Goal: Information Seeking & Learning: Learn about a topic

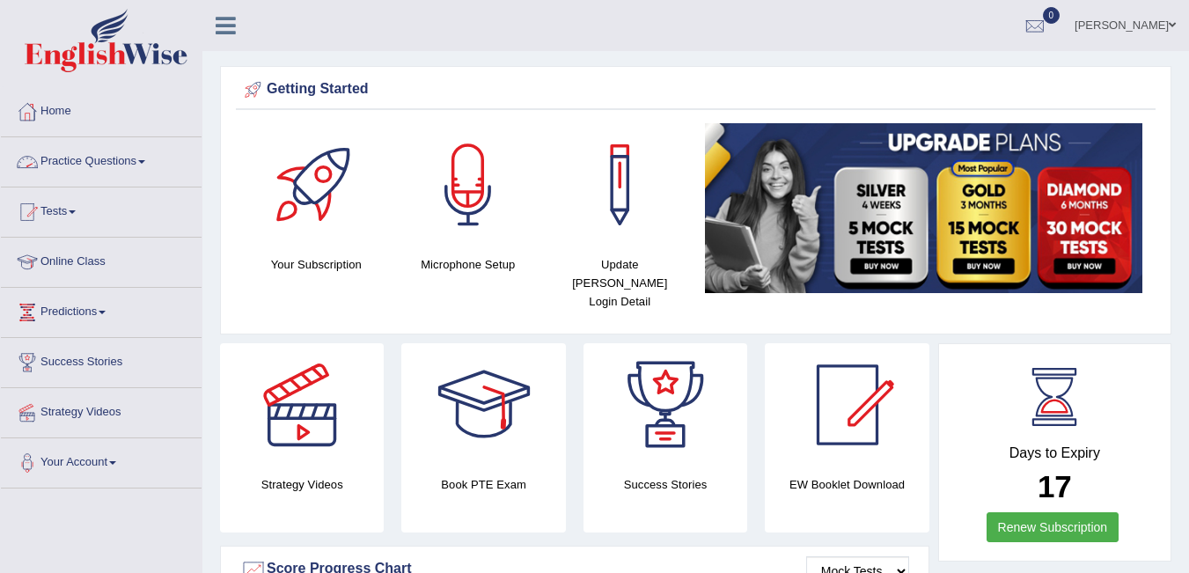
click at [145, 160] on span at bounding box center [141, 162] width 7 height 4
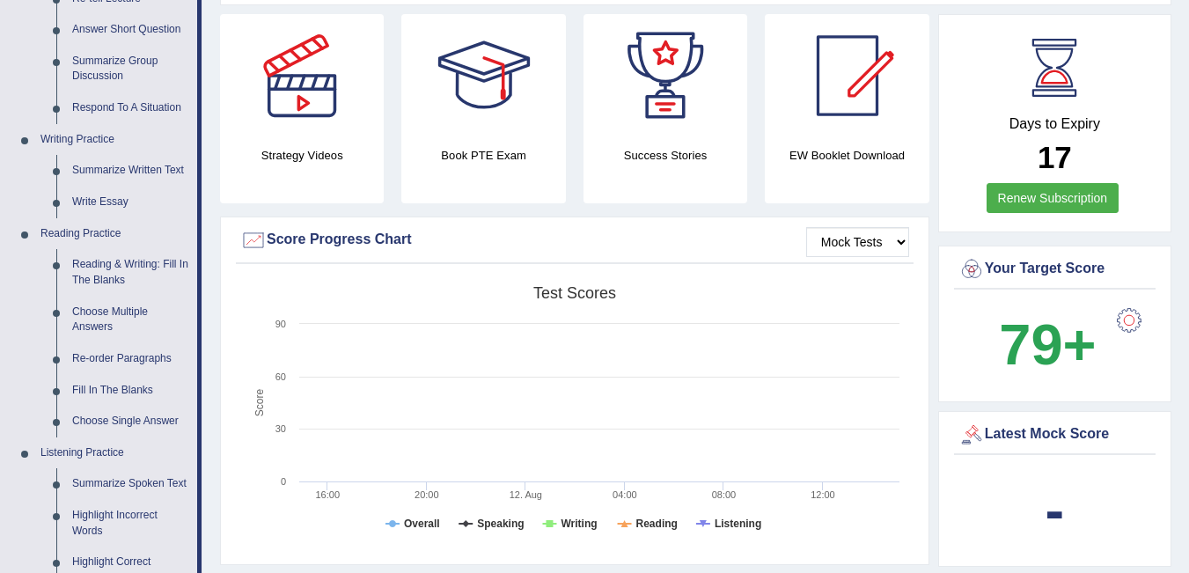
scroll to position [352, 0]
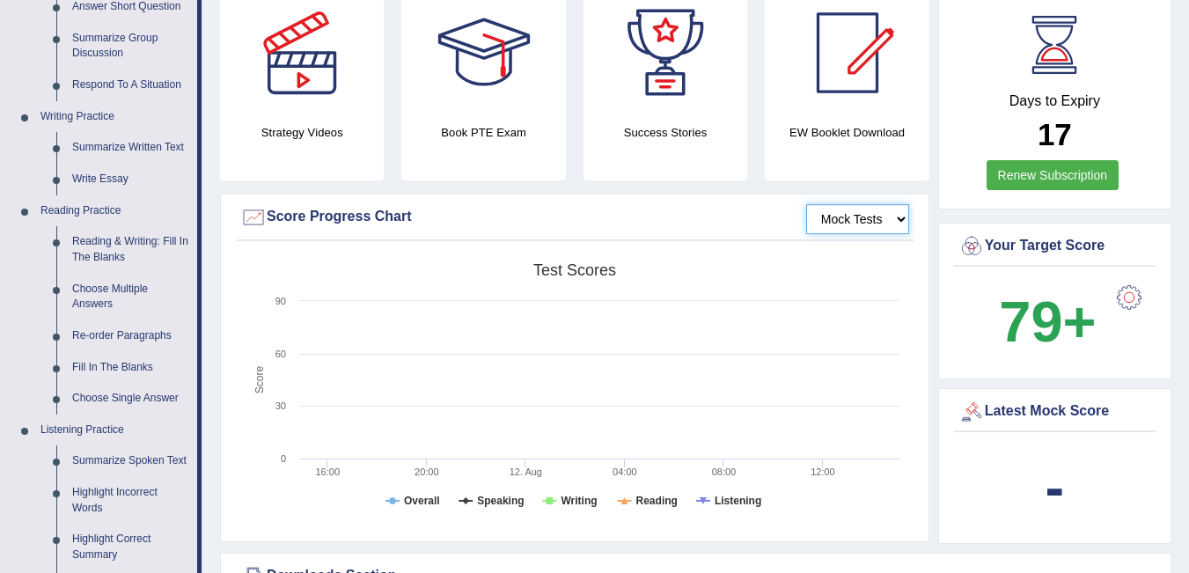
click at [884, 204] on select "Mock Tests" at bounding box center [857, 219] width 103 height 30
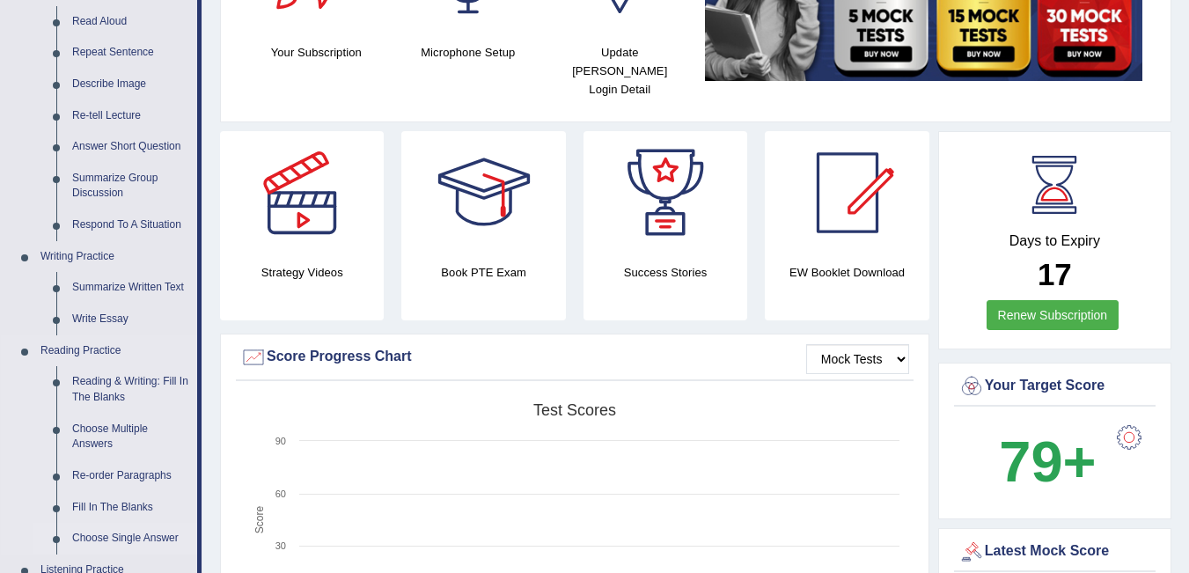
scroll to position [88, 0]
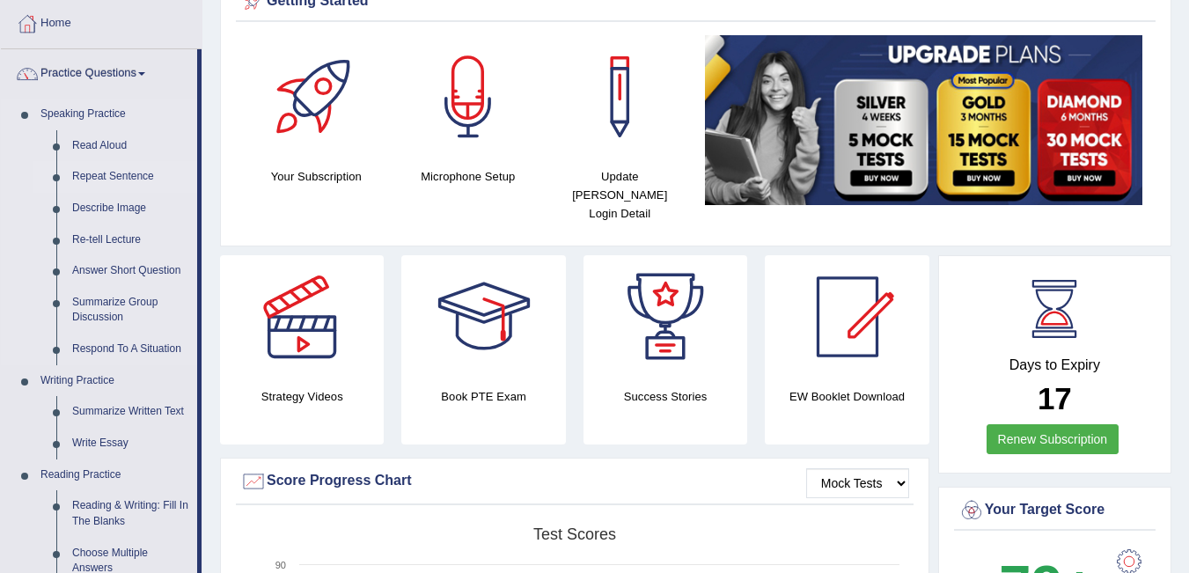
click at [128, 168] on link "Repeat Sentence" at bounding box center [130, 177] width 133 height 32
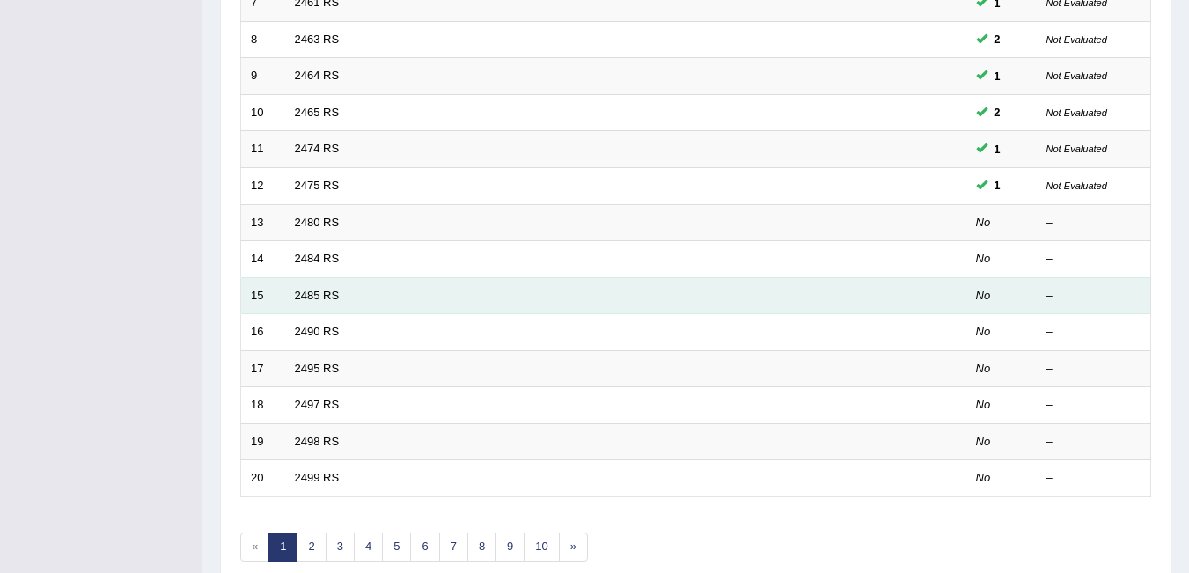
scroll to position [592, 0]
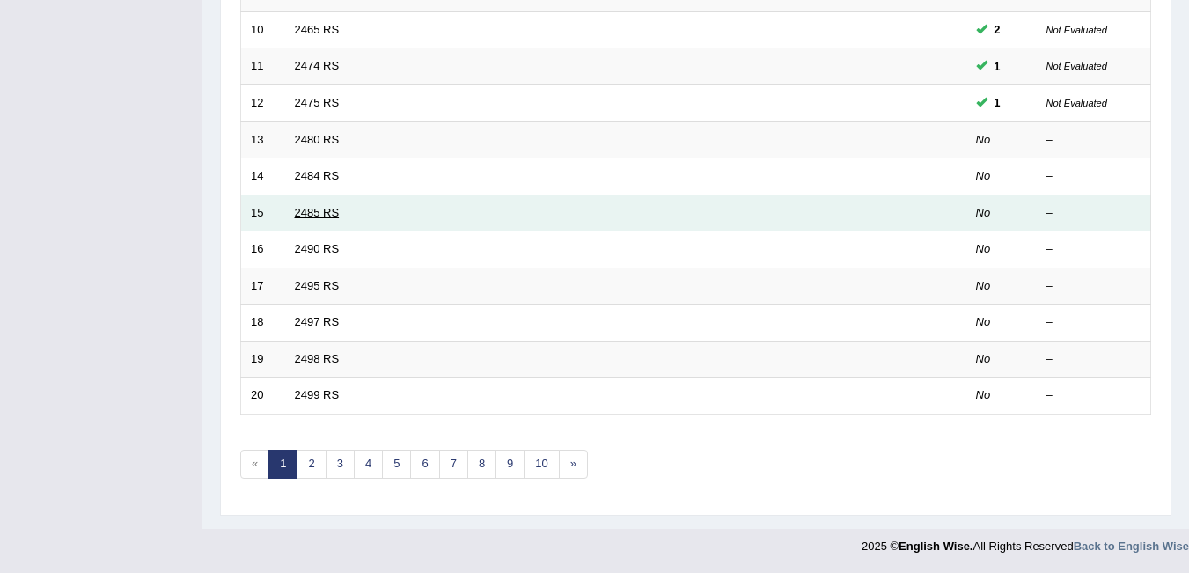
click at [310, 211] on link "2485 RS" at bounding box center [317, 212] width 45 height 13
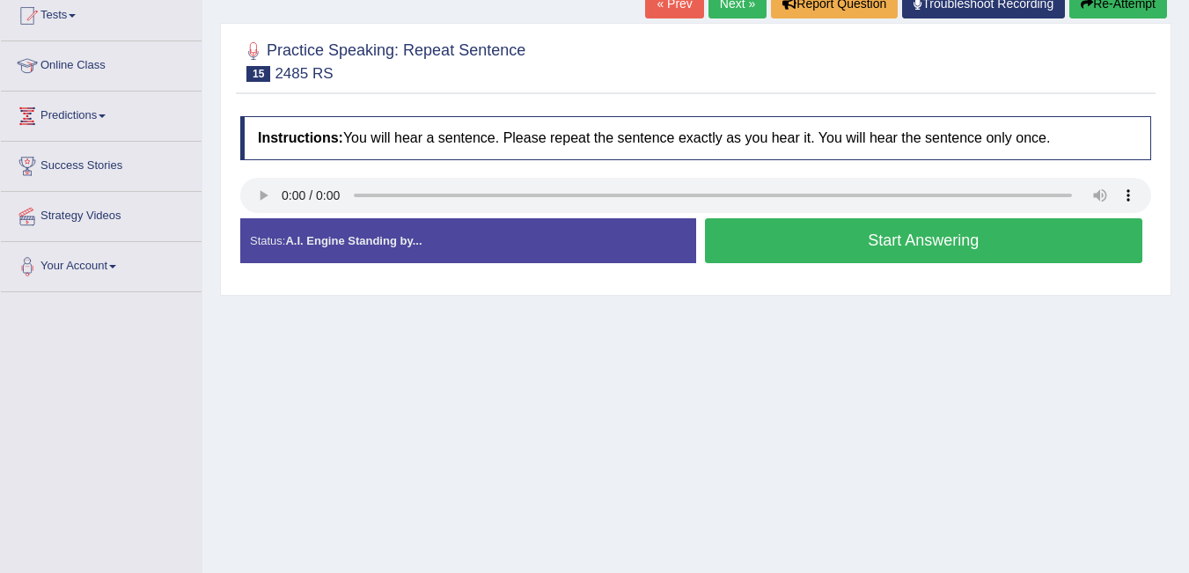
scroll to position [264, 0]
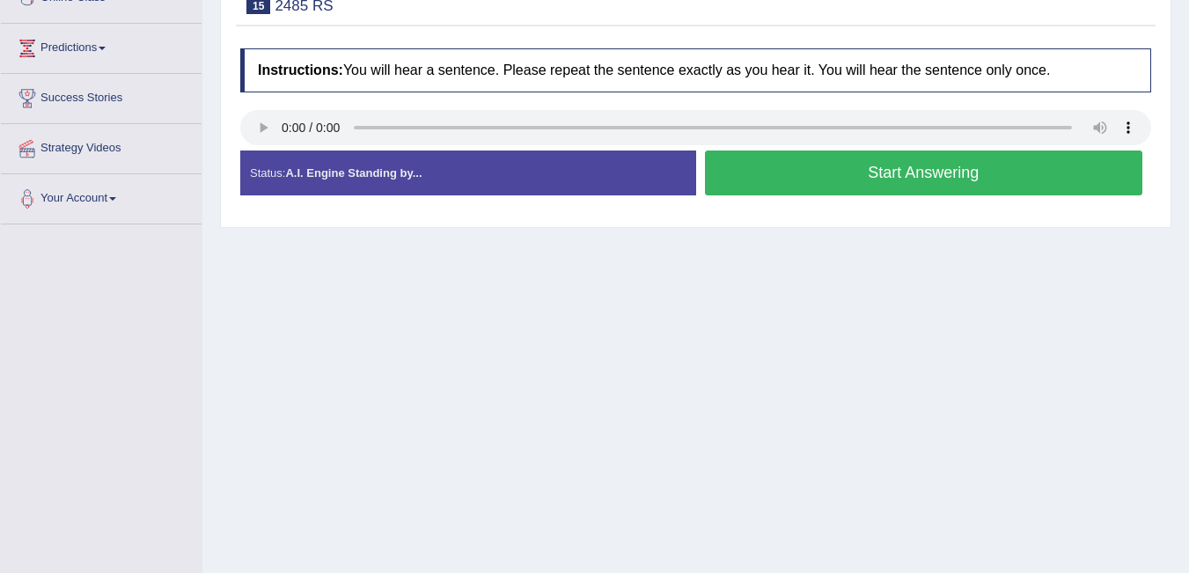
click at [844, 194] on button "Start Answering" at bounding box center [924, 172] width 438 height 45
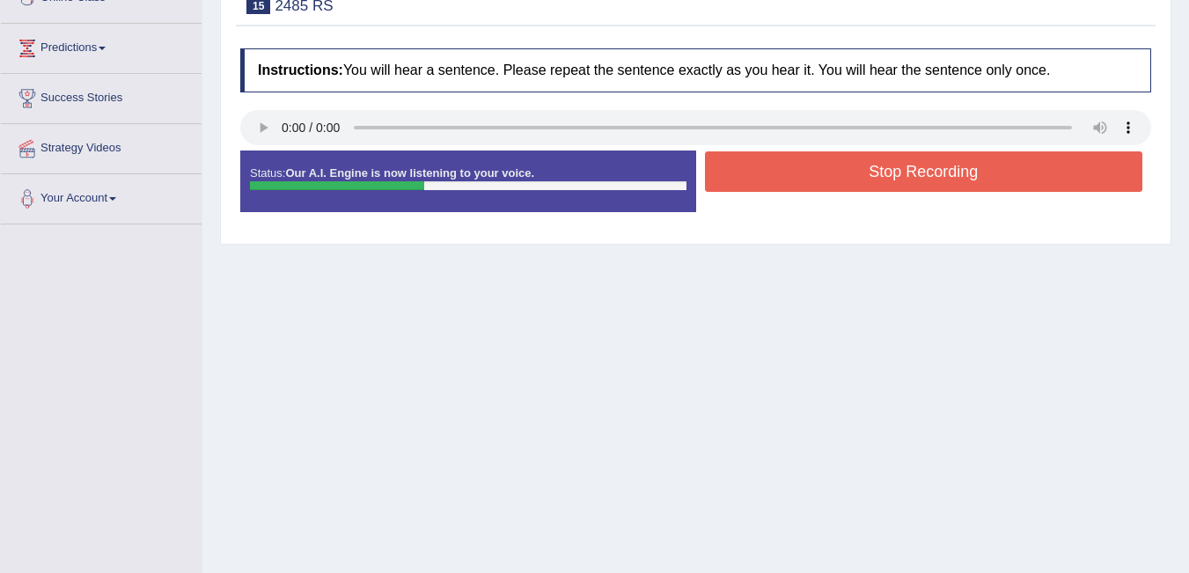
click at [921, 192] on button "Stop Recording" at bounding box center [924, 171] width 438 height 40
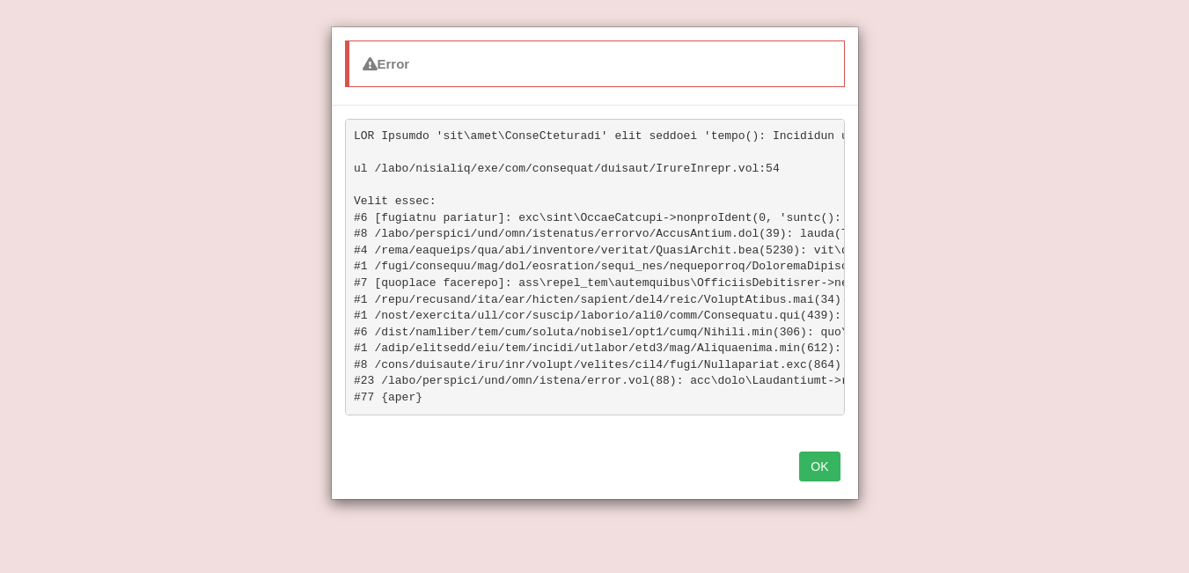
click at [823, 477] on button "OK" at bounding box center [819, 466] width 40 height 30
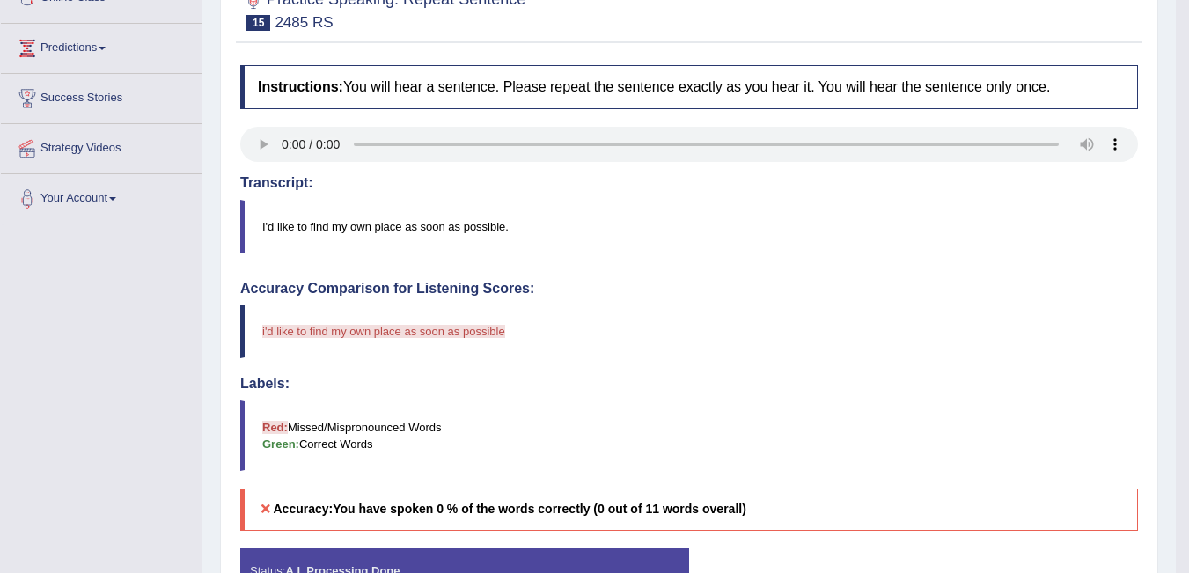
scroll to position [176, 0]
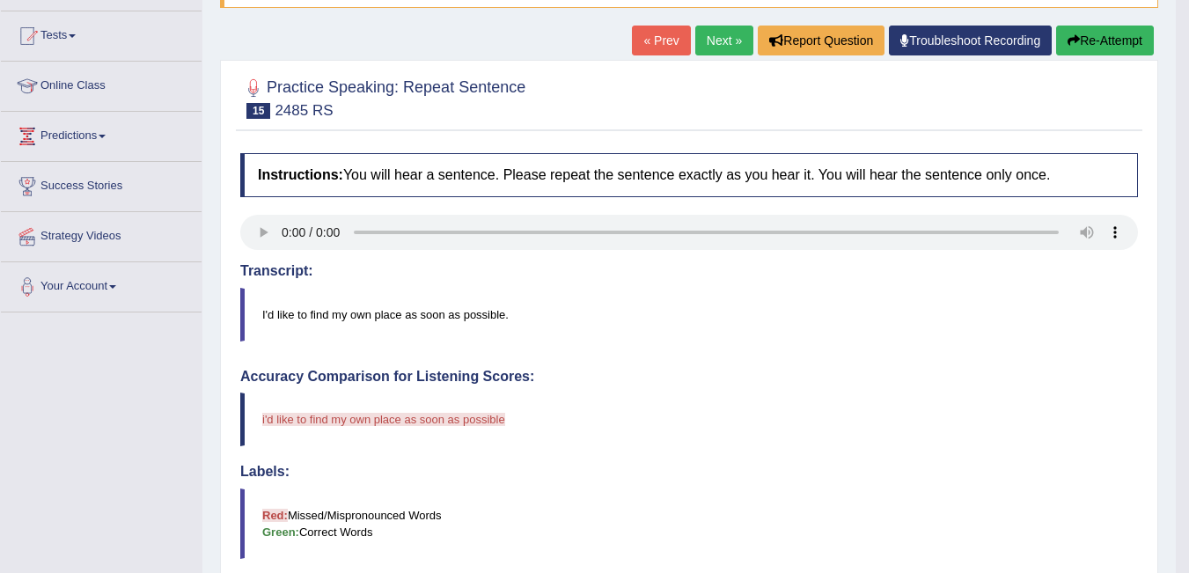
click at [1109, 41] on button "Re-Attempt" at bounding box center [1105, 41] width 98 height 30
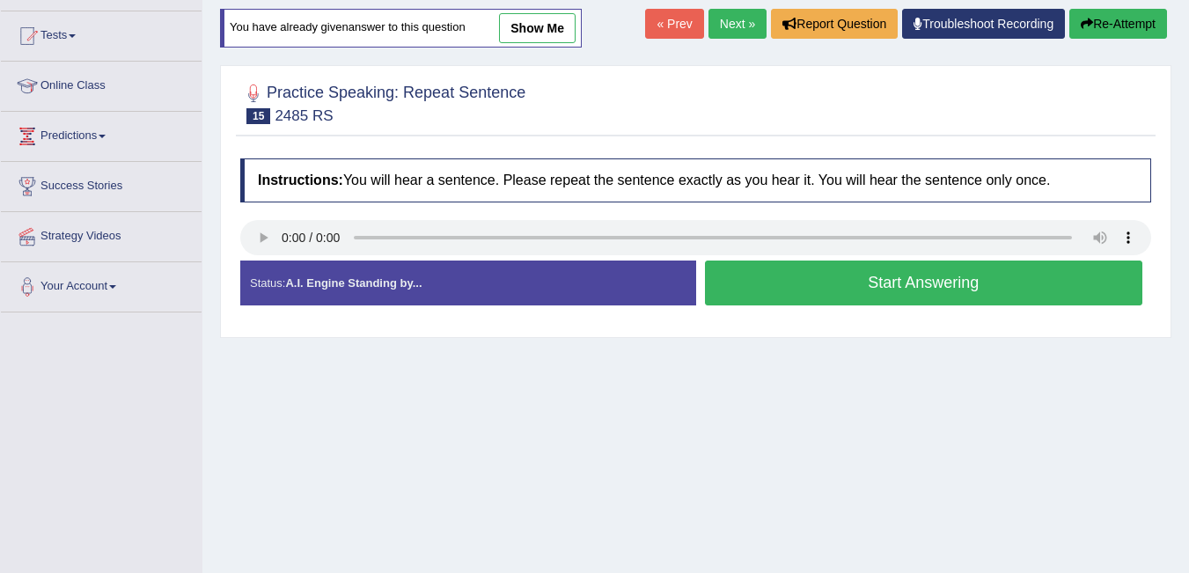
scroll to position [176, 0]
click at [856, 291] on button "Start Answering" at bounding box center [924, 282] width 438 height 45
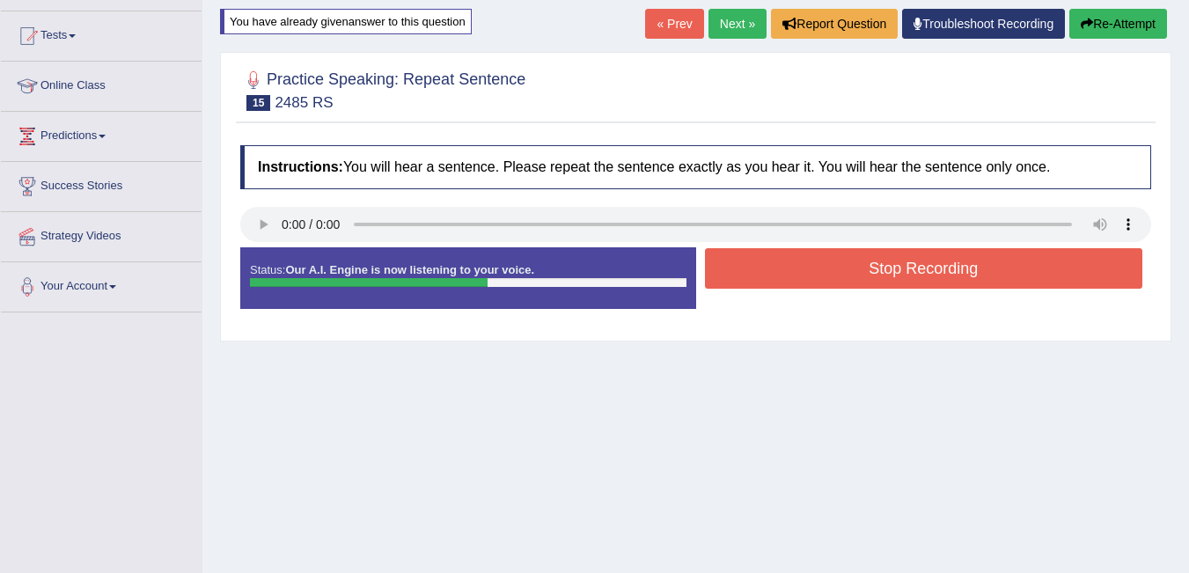
click at [882, 284] on button "Stop Recording" at bounding box center [924, 268] width 438 height 40
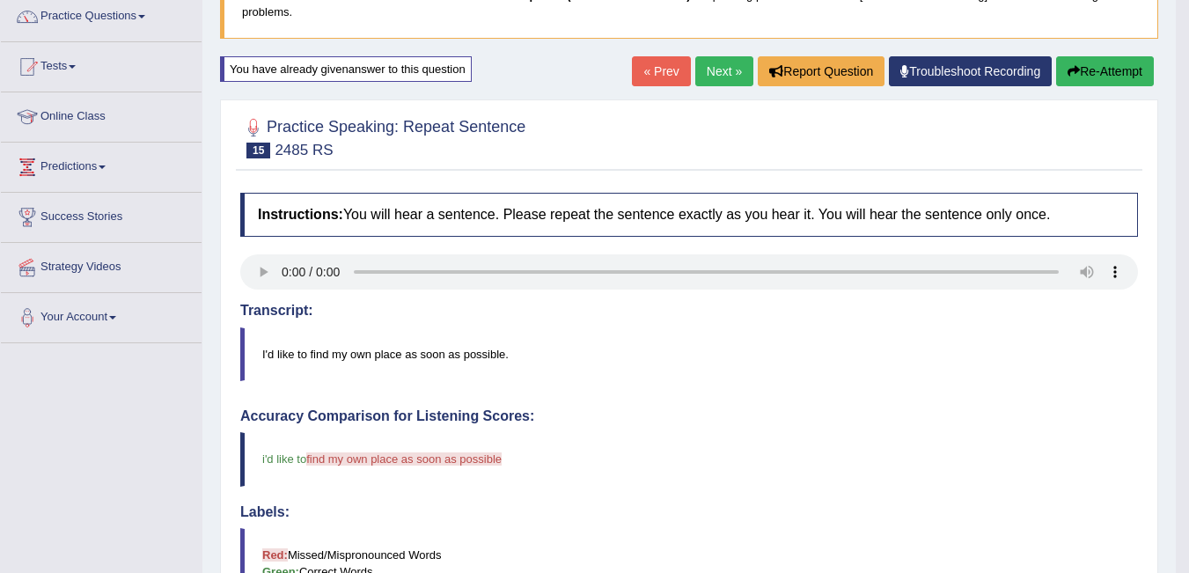
scroll to position [88, 0]
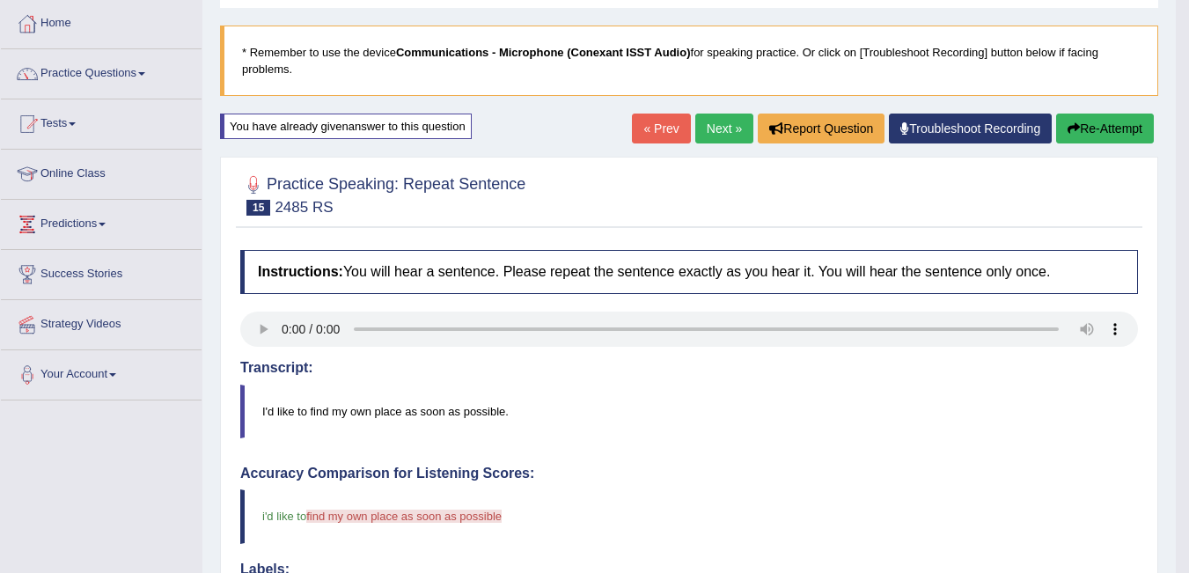
click at [1088, 137] on button "Re-Attempt" at bounding box center [1105, 129] width 98 height 30
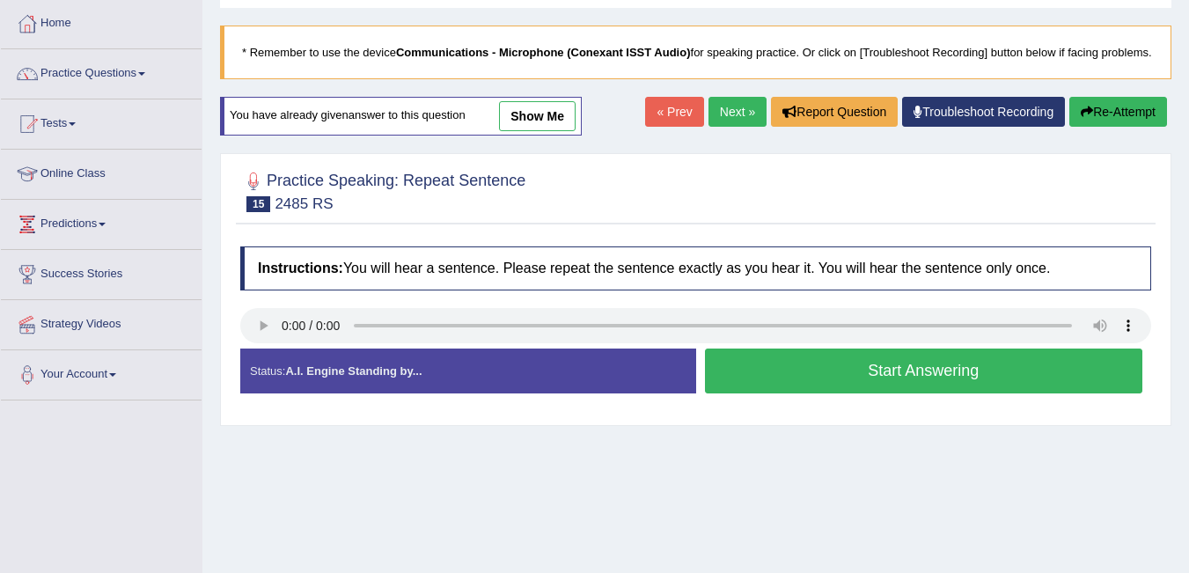
scroll to position [88, 0]
click at [898, 393] on button "Start Answering" at bounding box center [924, 370] width 438 height 45
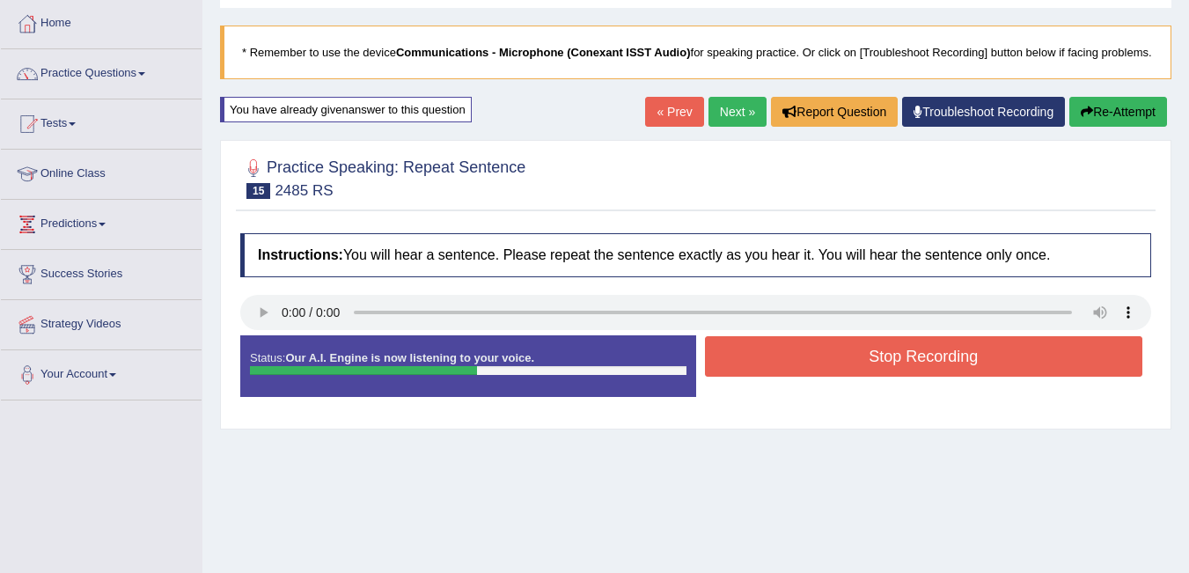
click at [868, 377] on button "Stop Recording" at bounding box center [924, 356] width 438 height 40
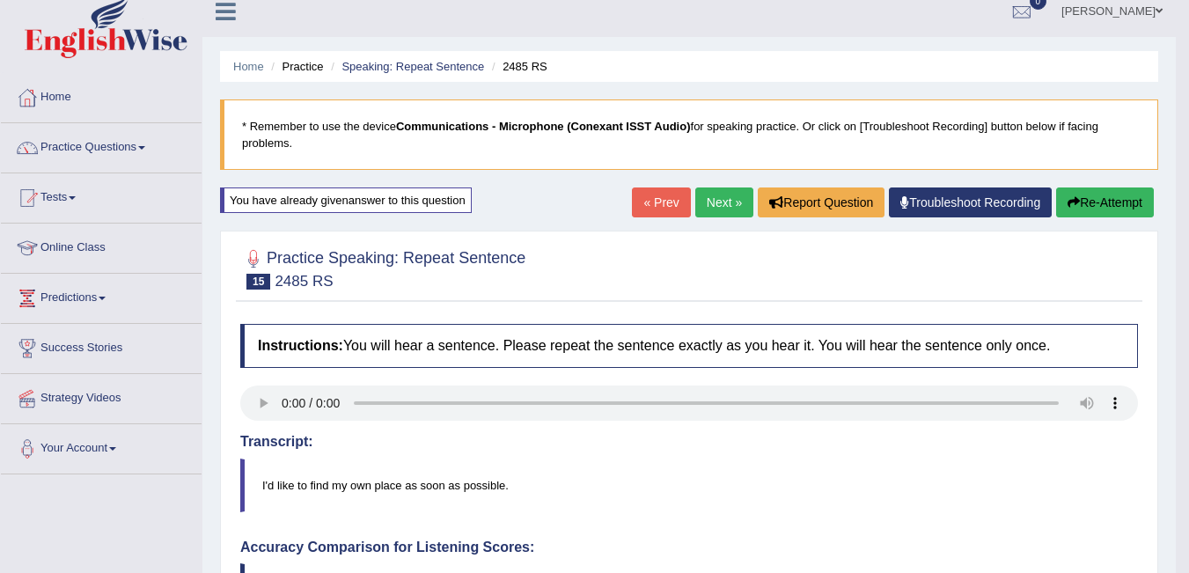
scroll to position [0, 0]
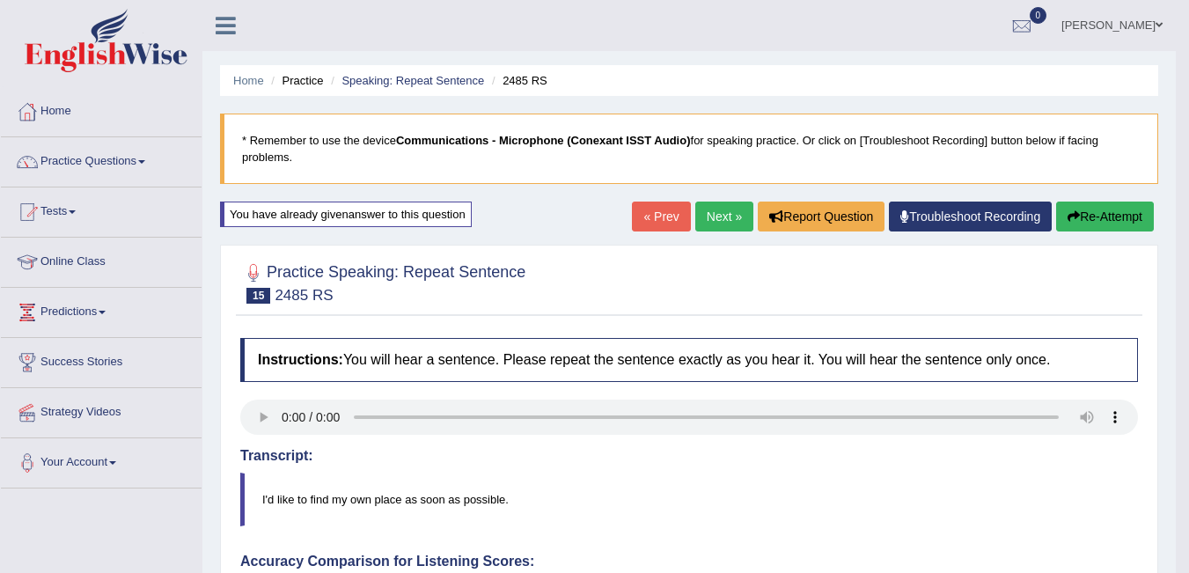
click at [697, 221] on link "Next »" at bounding box center [724, 217] width 58 height 30
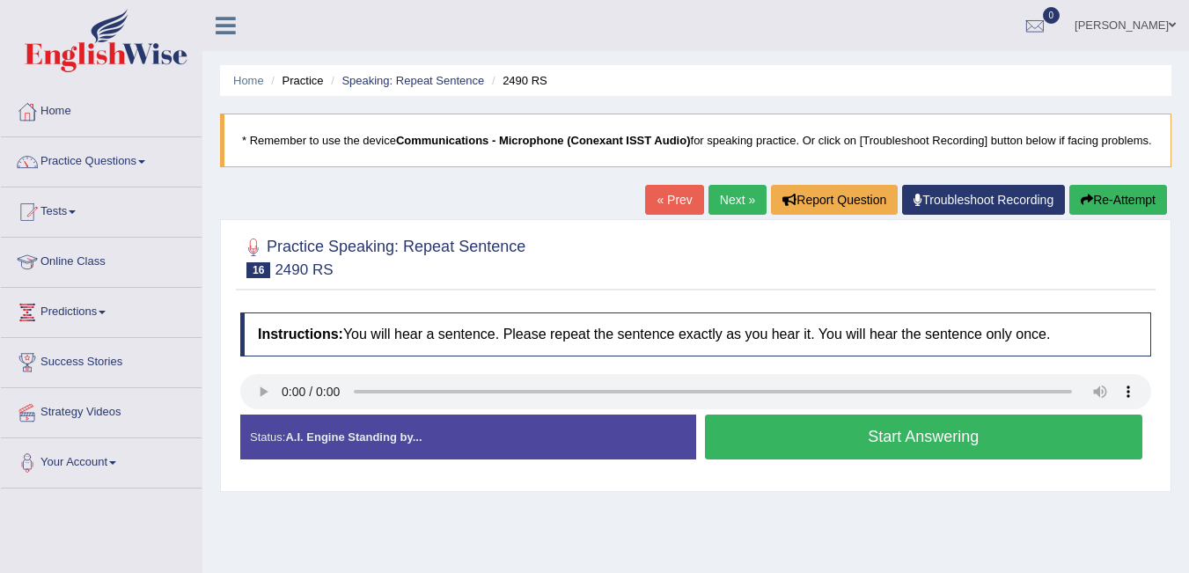
click at [1010, 455] on button "Start Answering" at bounding box center [924, 436] width 438 height 45
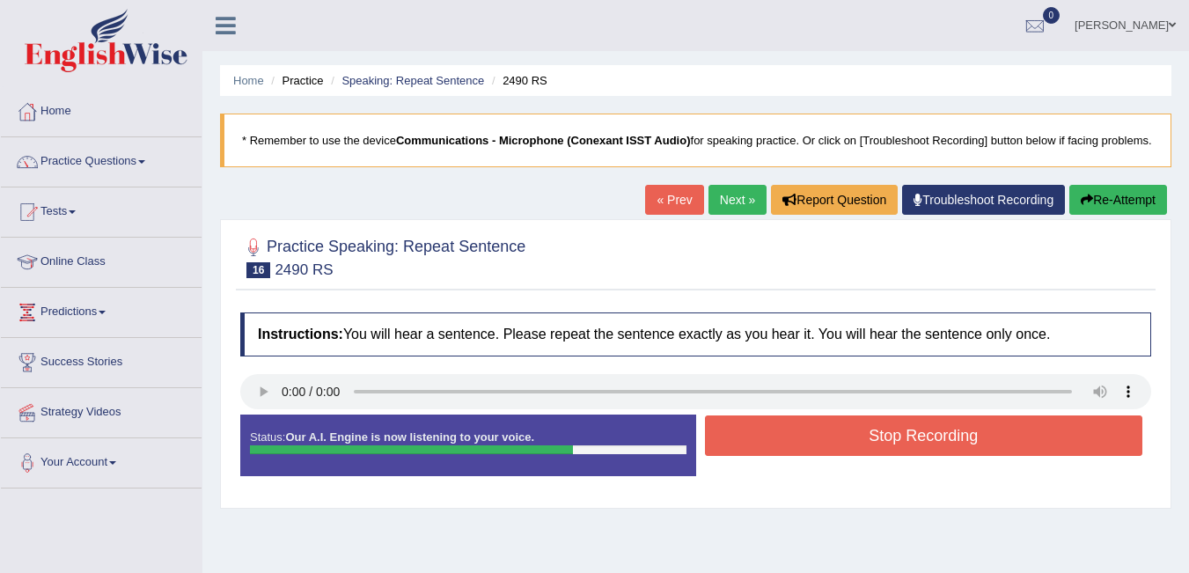
click at [957, 447] on button "Stop Recording" at bounding box center [924, 435] width 438 height 40
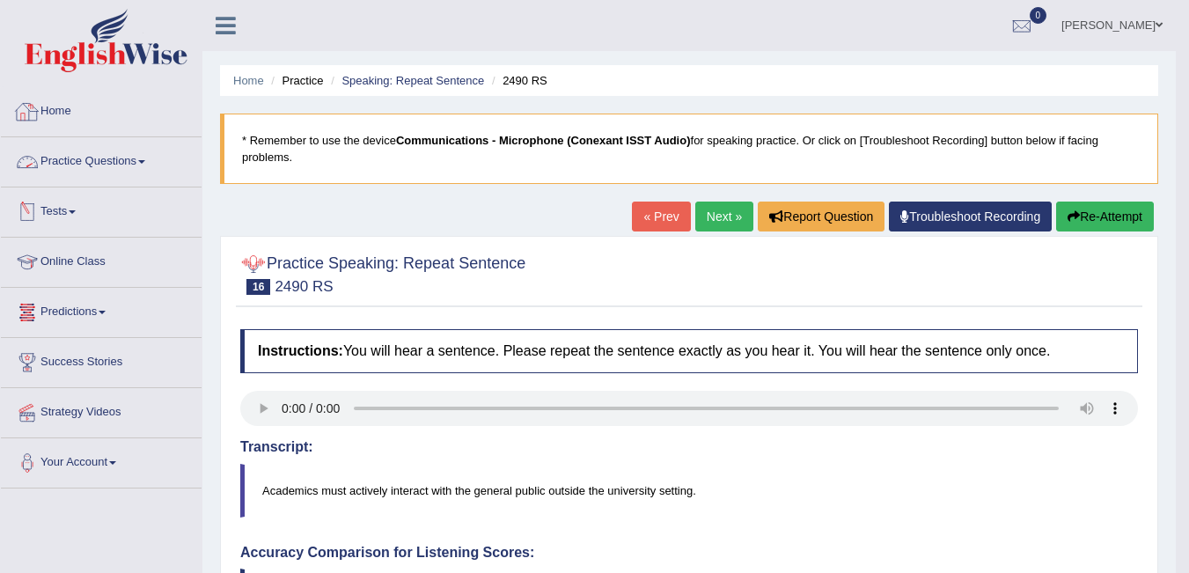
click at [91, 151] on link "Practice Questions" at bounding box center [101, 159] width 201 height 44
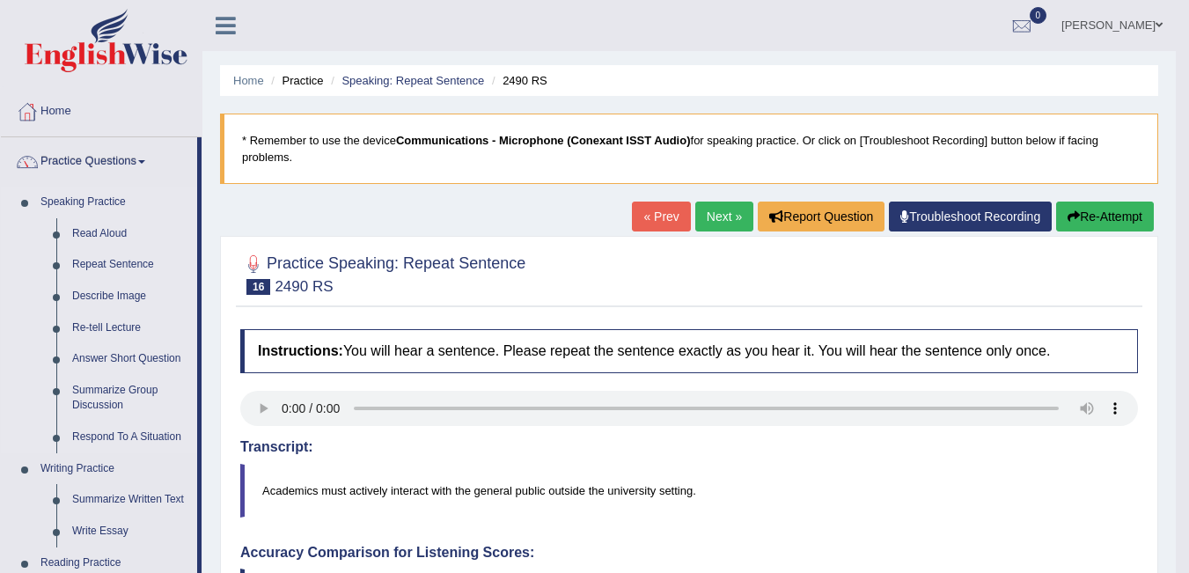
click at [73, 201] on link "Speaking Practice" at bounding box center [115, 203] width 165 height 32
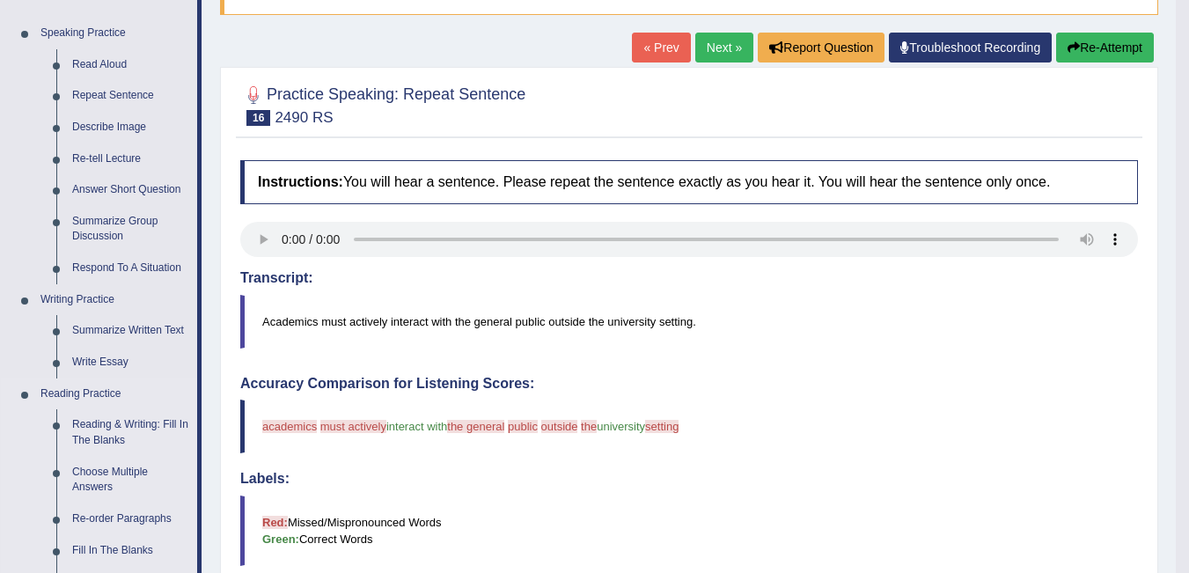
scroll to position [176, 0]
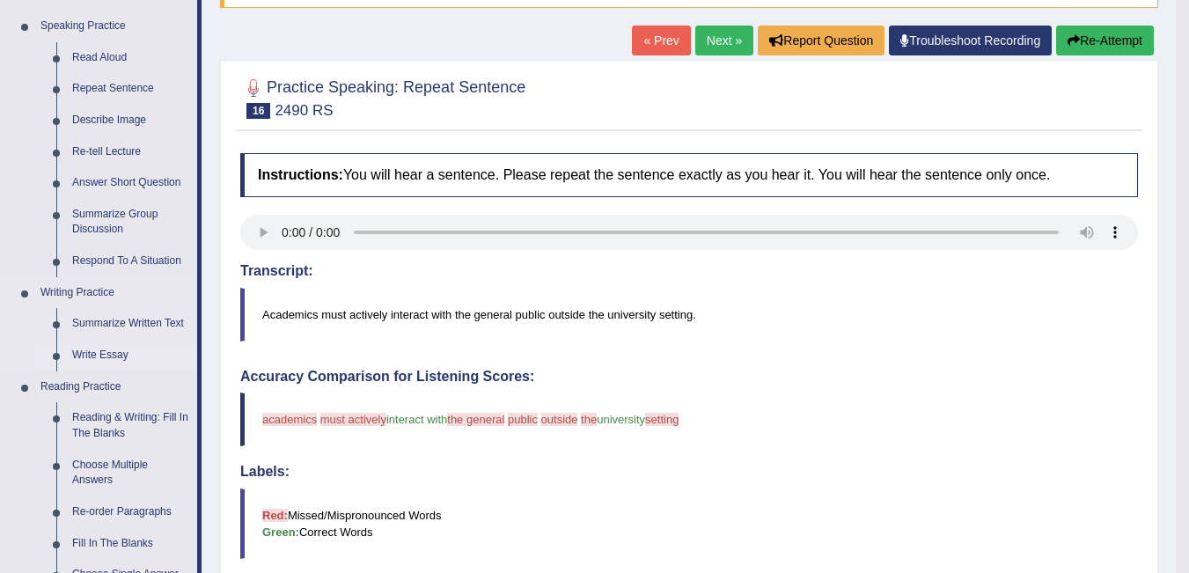
click at [77, 350] on link "Write Essay" at bounding box center [130, 356] width 133 height 32
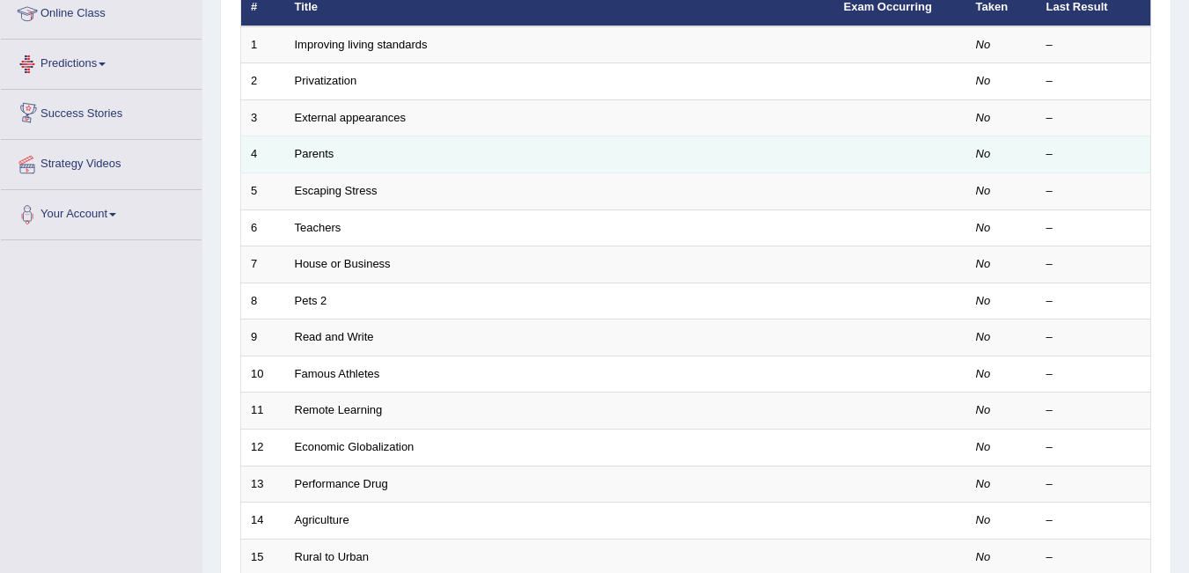
scroll to position [264, 0]
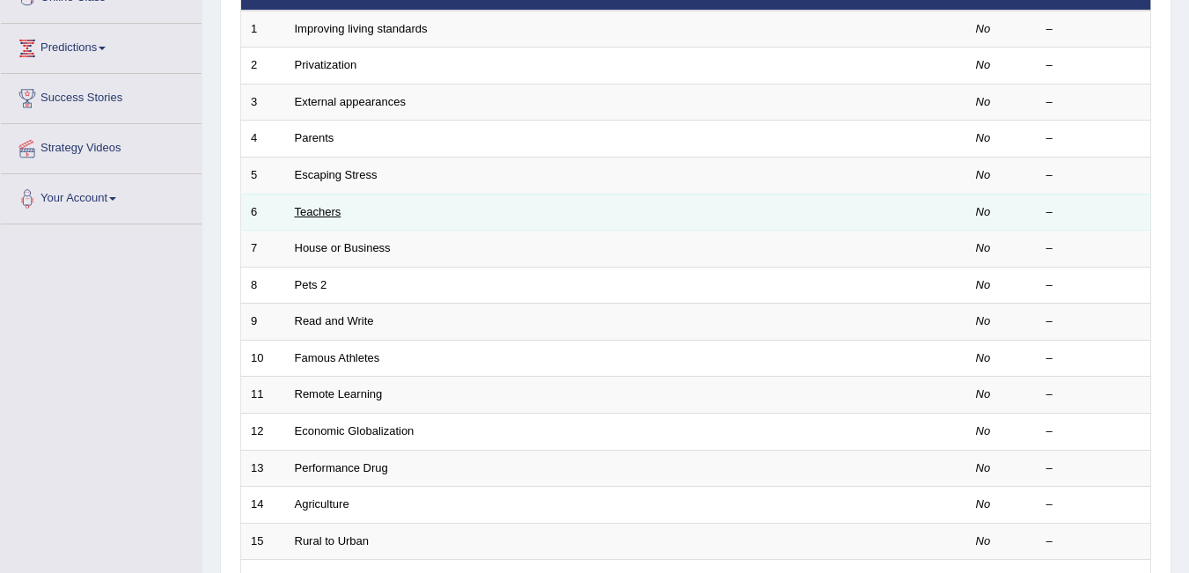
click at [305, 215] on link "Teachers" at bounding box center [318, 211] width 47 height 13
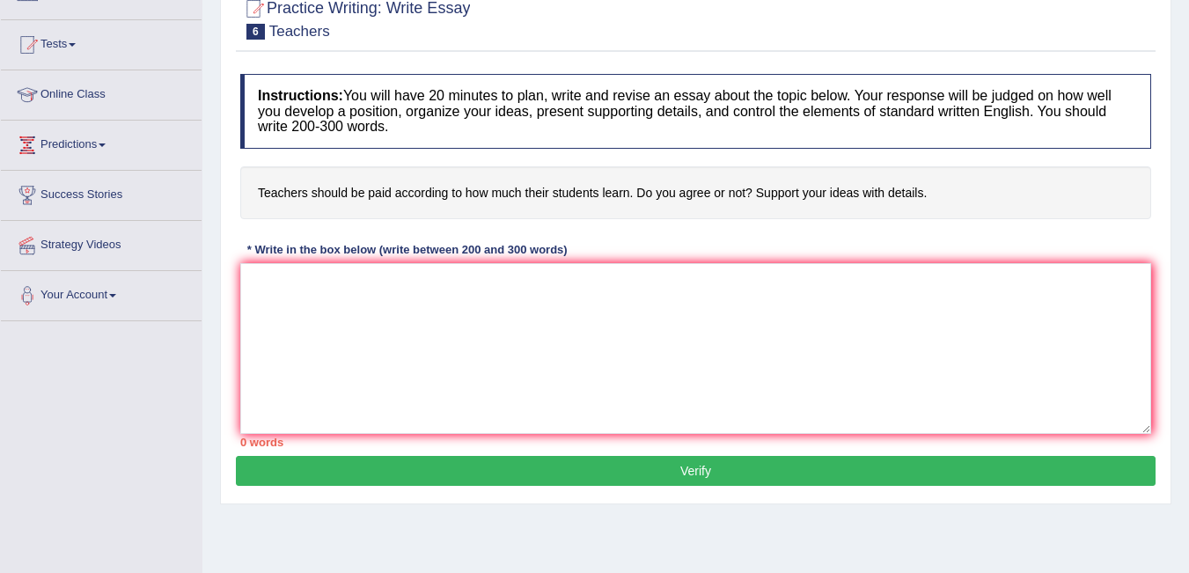
scroll to position [176, 0]
